Goal: Find specific page/section: Find specific page/section

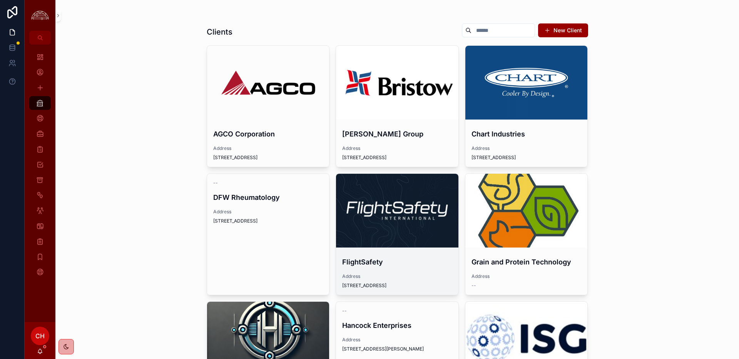
click at [434, 215] on div "scrollable content" at bounding box center [397, 210] width 122 height 9
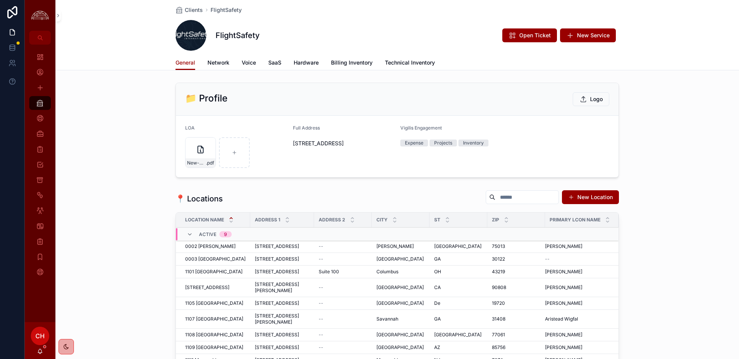
click at [225, 63] on span "Network" at bounding box center [218, 63] width 22 height 8
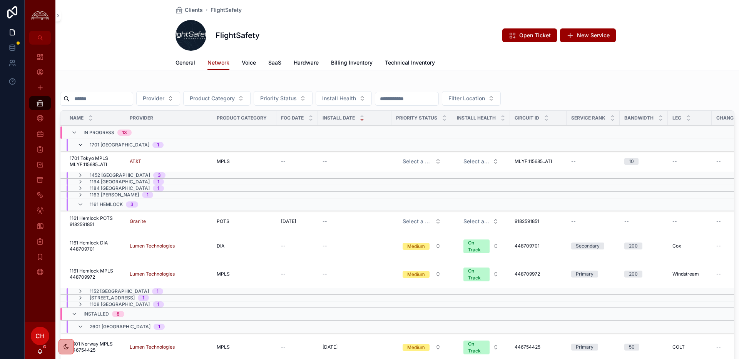
click at [78, 145] on icon "scrollable content" at bounding box center [80, 145] width 6 height 6
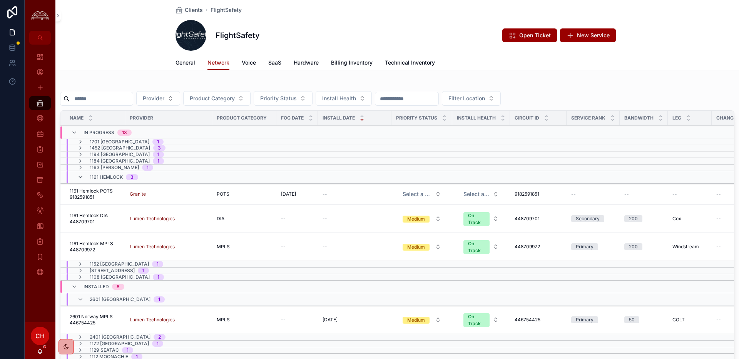
click at [80, 178] on icon "scrollable content" at bounding box center [80, 177] width 6 height 6
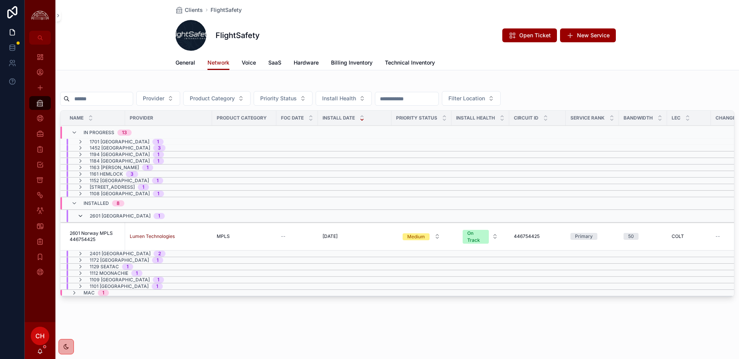
click at [81, 217] on icon "scrollable content" at bounding box center [80, 216] width 6 height 6
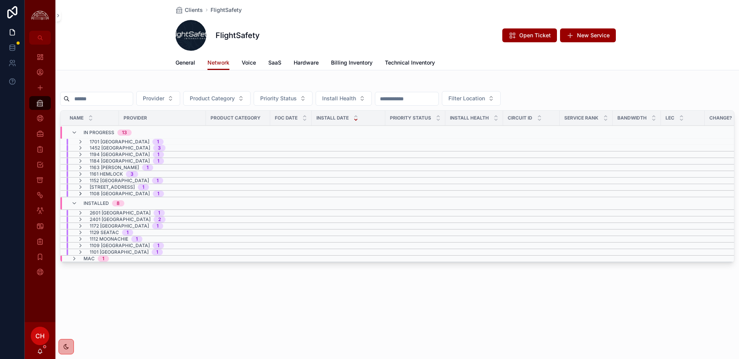
click at [80, 192] on icon "scrollable content" at bounding box center [80, 194] width 6 height 6
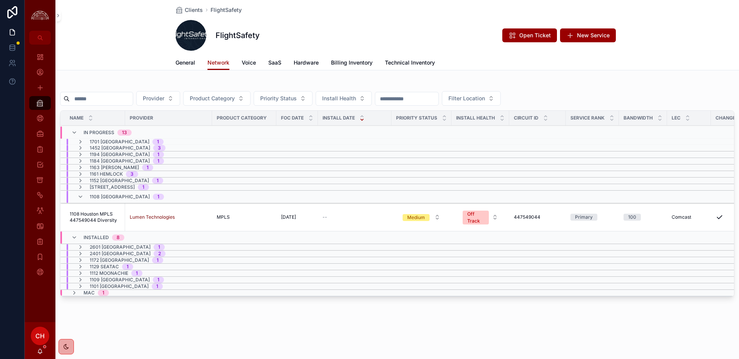
click at [80, 192] on div "1108 Houston 1" at bounding box center [120, 197] width 87 height 12
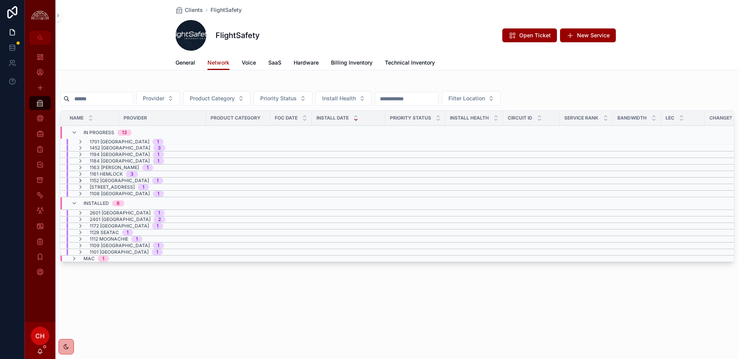
click at [80, 182] on icon "scrollable content" at bounding box center [80, 181] width 6 height 6
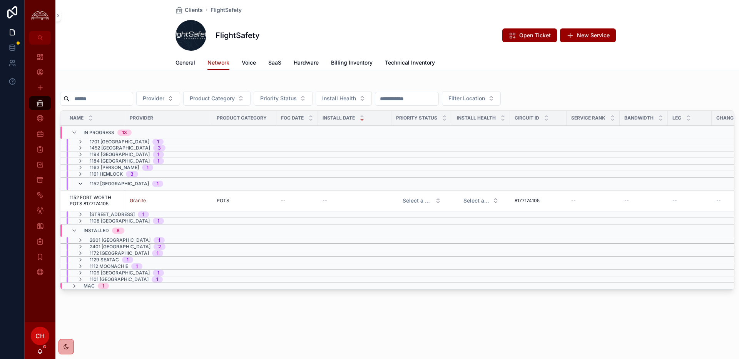
click at [80, 186] on icon "scrollable content" at bounding box center [80, 184] width 6 height 6
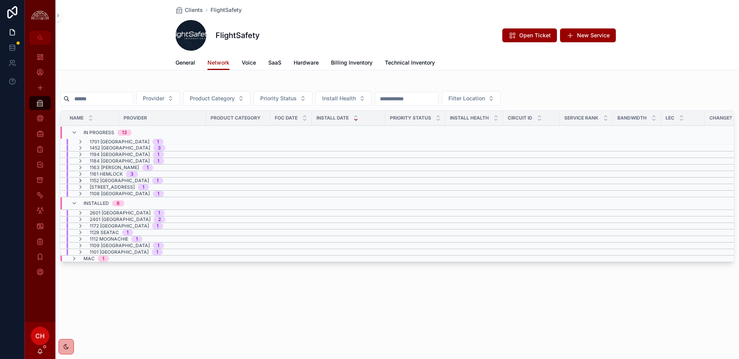
click at [79, 178] on icon "scrollable content" at bounding box center [80, 181] width 6 height 6
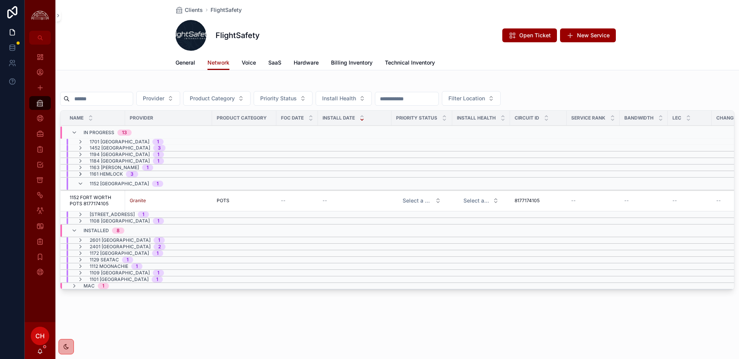
click at [79, 176] on icon "scrollable content" at bounding box center [80, 174] width 6 height 6
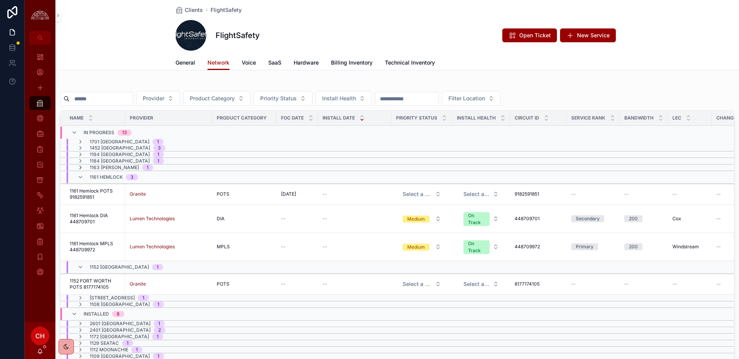
click at [81, 168] on icon "scrollable content" at bounding box center [80, 168] width 6 height 6
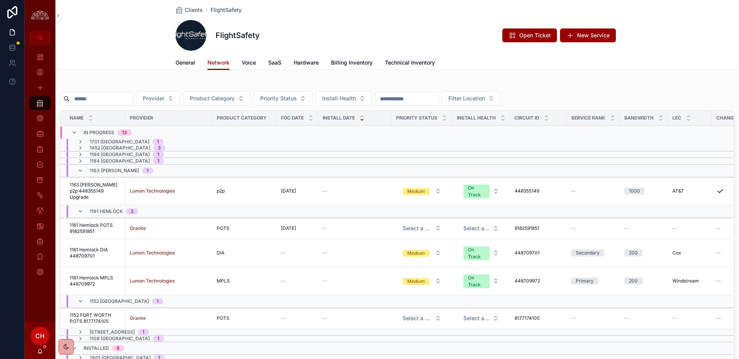
click at [81, 168] on icon "scrollable content" at bounding box center [80, 171] width 6 height 6
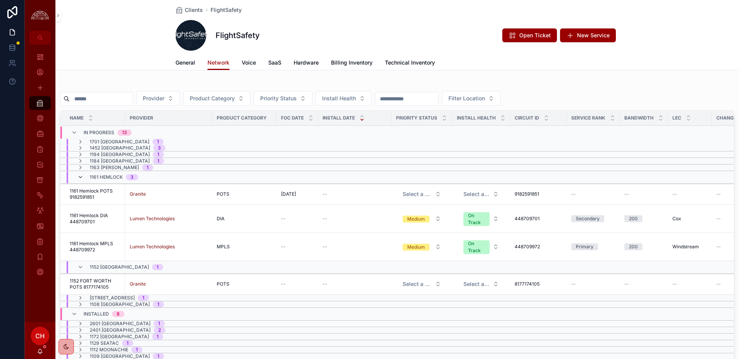
click at [80, 177] on icon "scrollable content" at bounding box center [80, 177] width 6 height 6
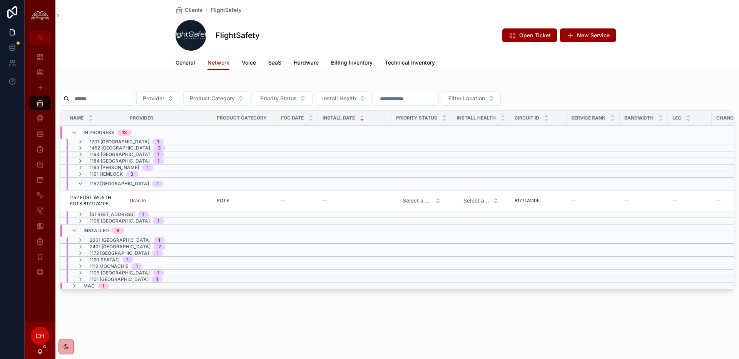
click at [80, 160] on icon "scrollable content" at bounding box center [80, 161] width 6 height 6
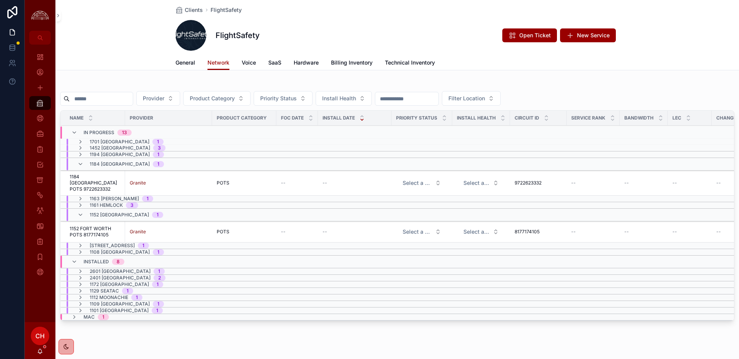
click at [80, 160] on div "1184 [GEOGRAPHIC_DATA] 1" at bounding box center [120, 164] width 87 height 12
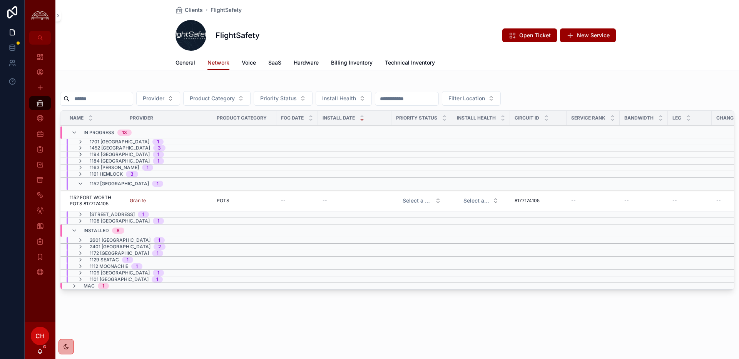
click at [80, 153] on icon "scrollable content" at bounding box center [80, 155] width 6 height 6
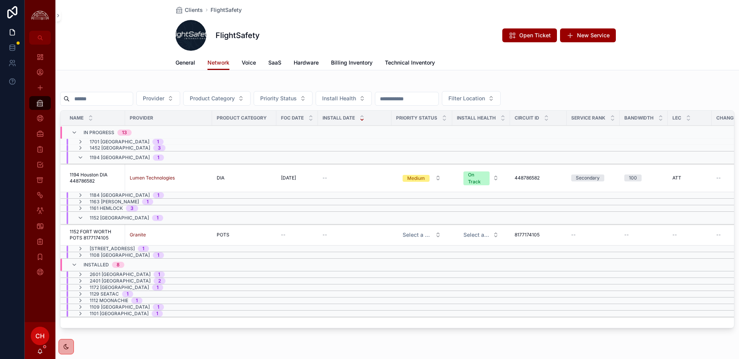
click at [80, 153] on div "1194 Houston 1" at bounding box center [120, 158] width 87 height 12
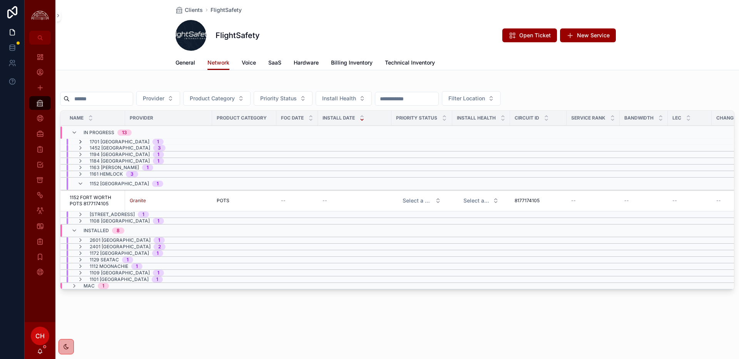
click at [79, 141] on icon "scrollable content" at bounding box center [80, 142] width 6 height 6
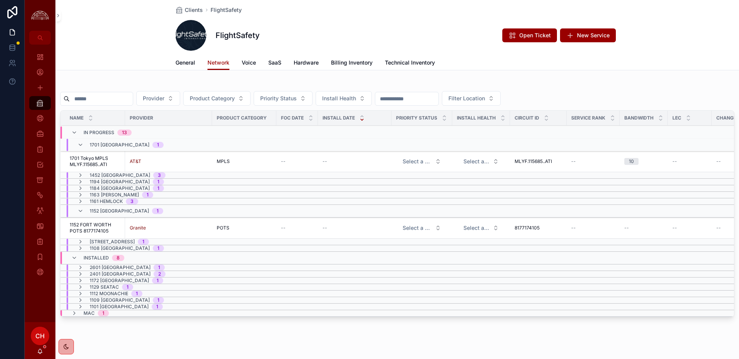
click at [79, 142] on icon "scrollable content" at bounding box center [80, 145] width 6 height 6
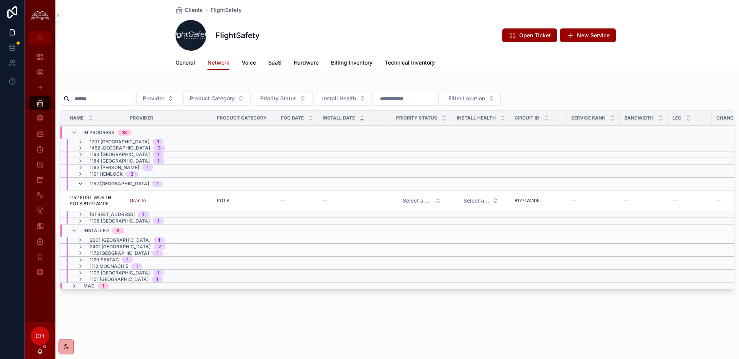
click at [82, 184] on icon "scrollable content" at bounding box center [80, 184] width 6 height 6
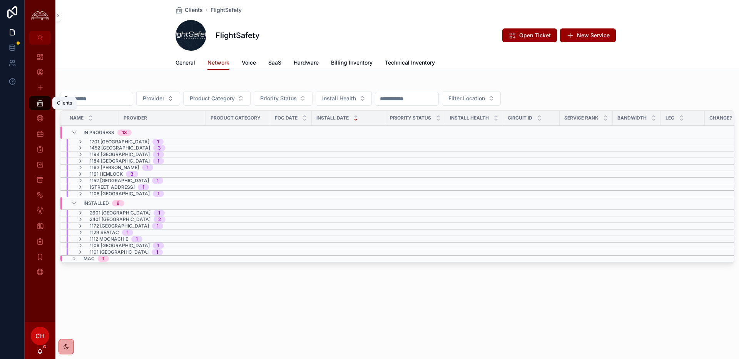
click at [46, 99] on link "Clients" at bounding box center [40, 103] width 22 height 14
